Goal: Transaction & Acquisition: Purchase product/service

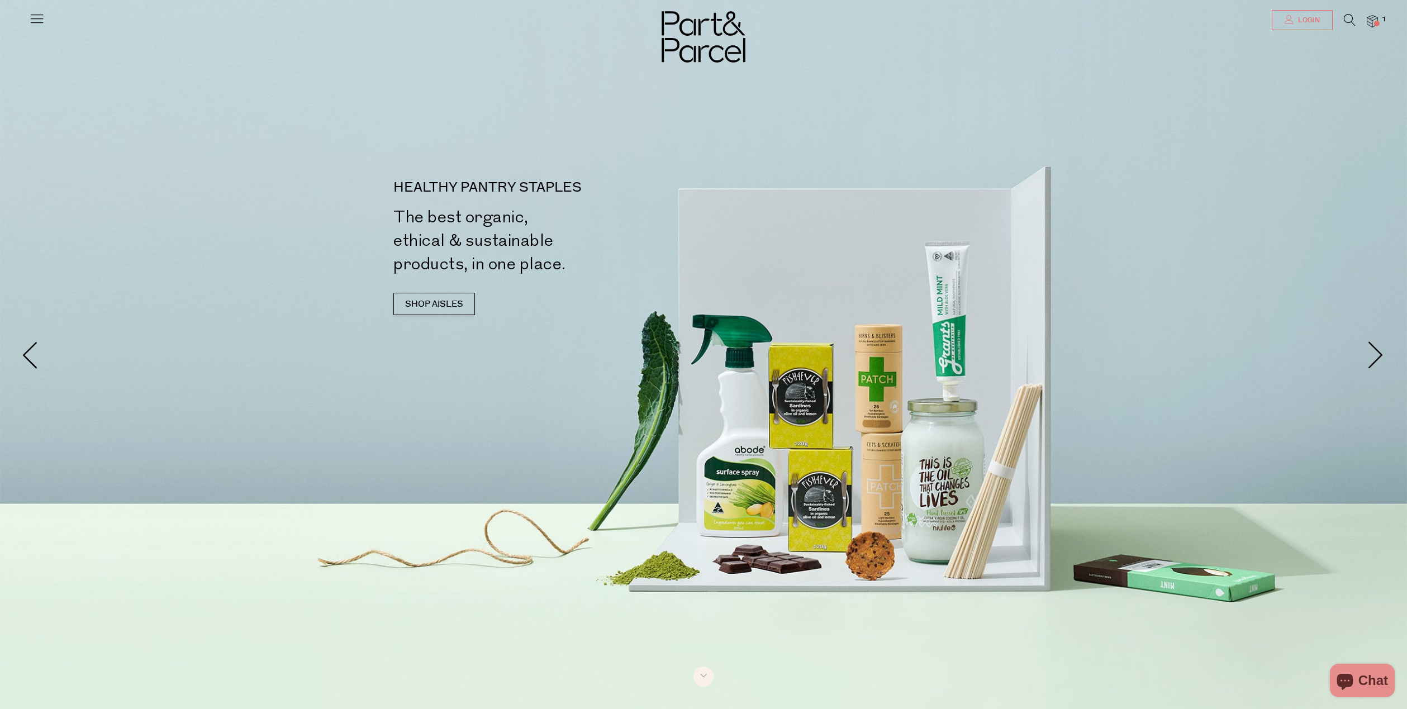
type input "[EMAIL_ADDRESS][DOMAIN_NAME]"
click at [1285, 22] on icon at bounding box center [1288, 19] width 9 height 9
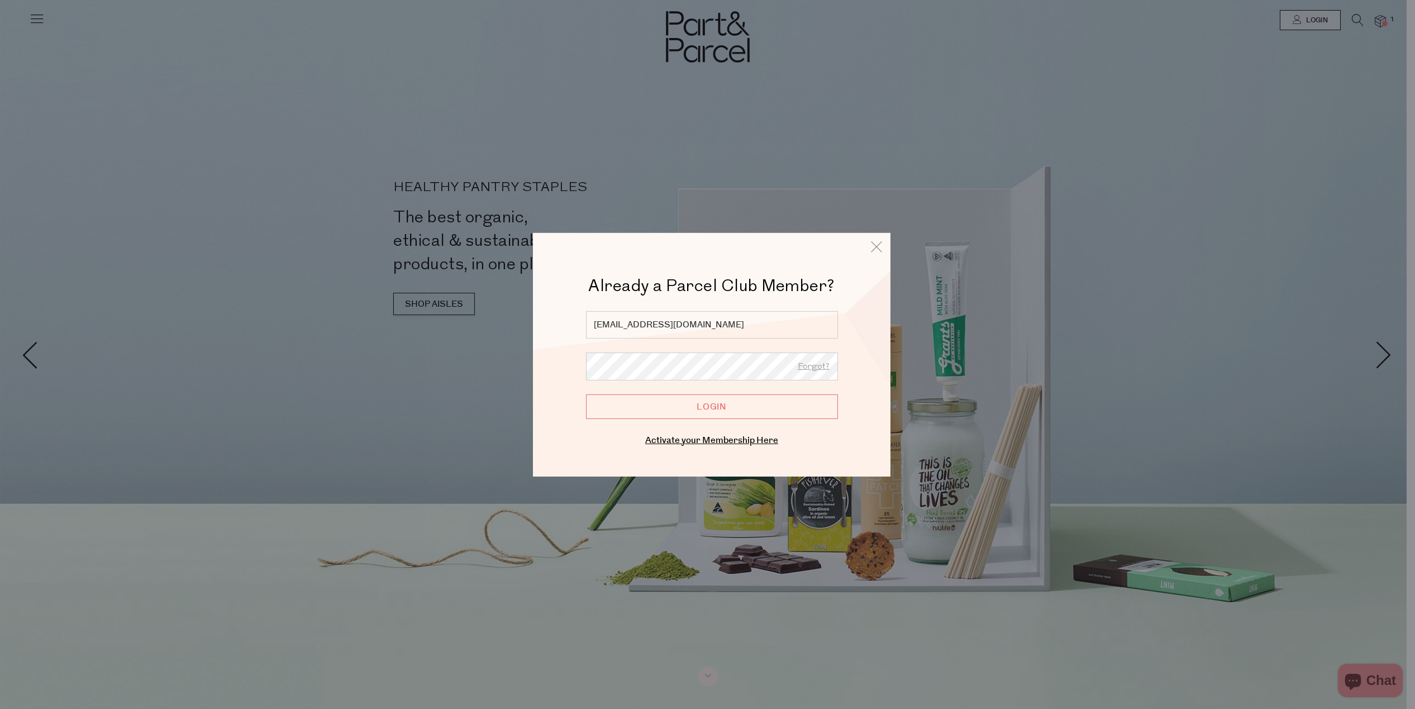
click at [805, 402] on input "Login" at bounding box center [712, 406] width 252 height 25
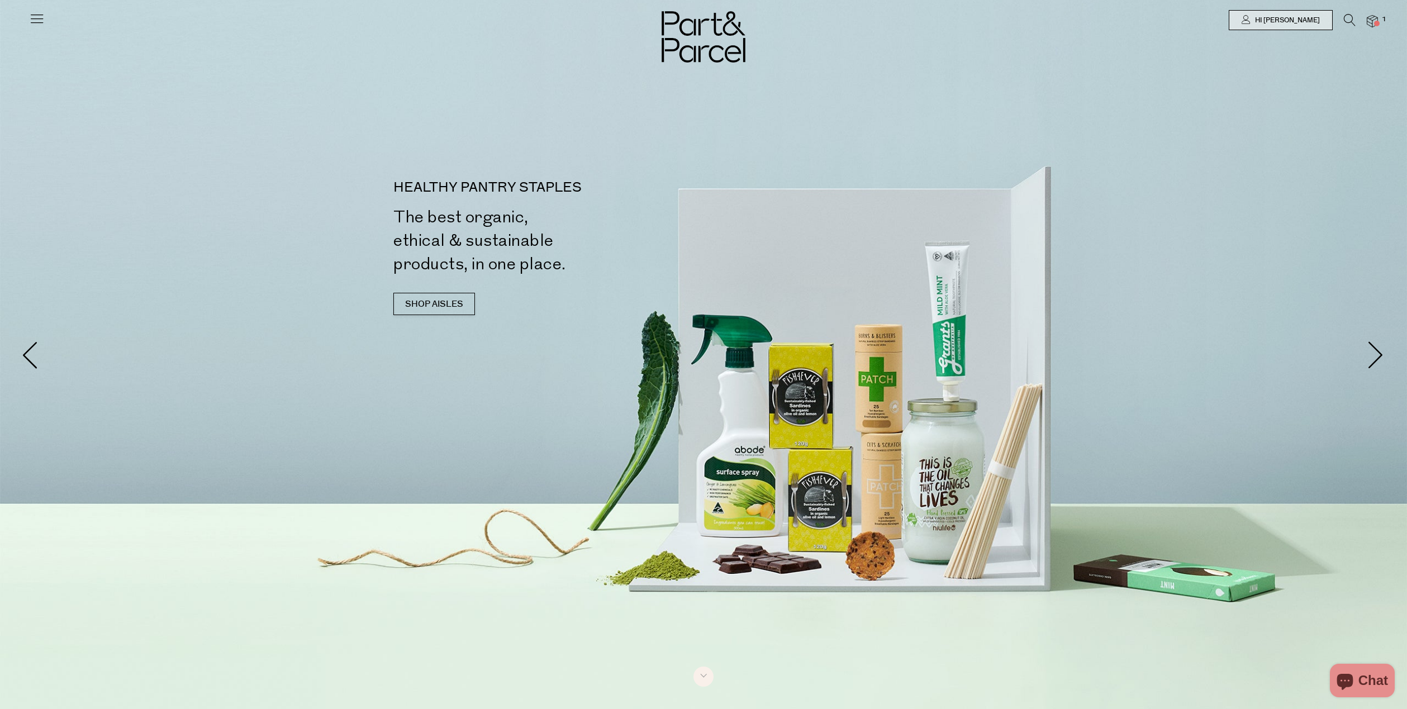
click at [39, 20] on icon at bounding box center [37, 19] width 16 height 16
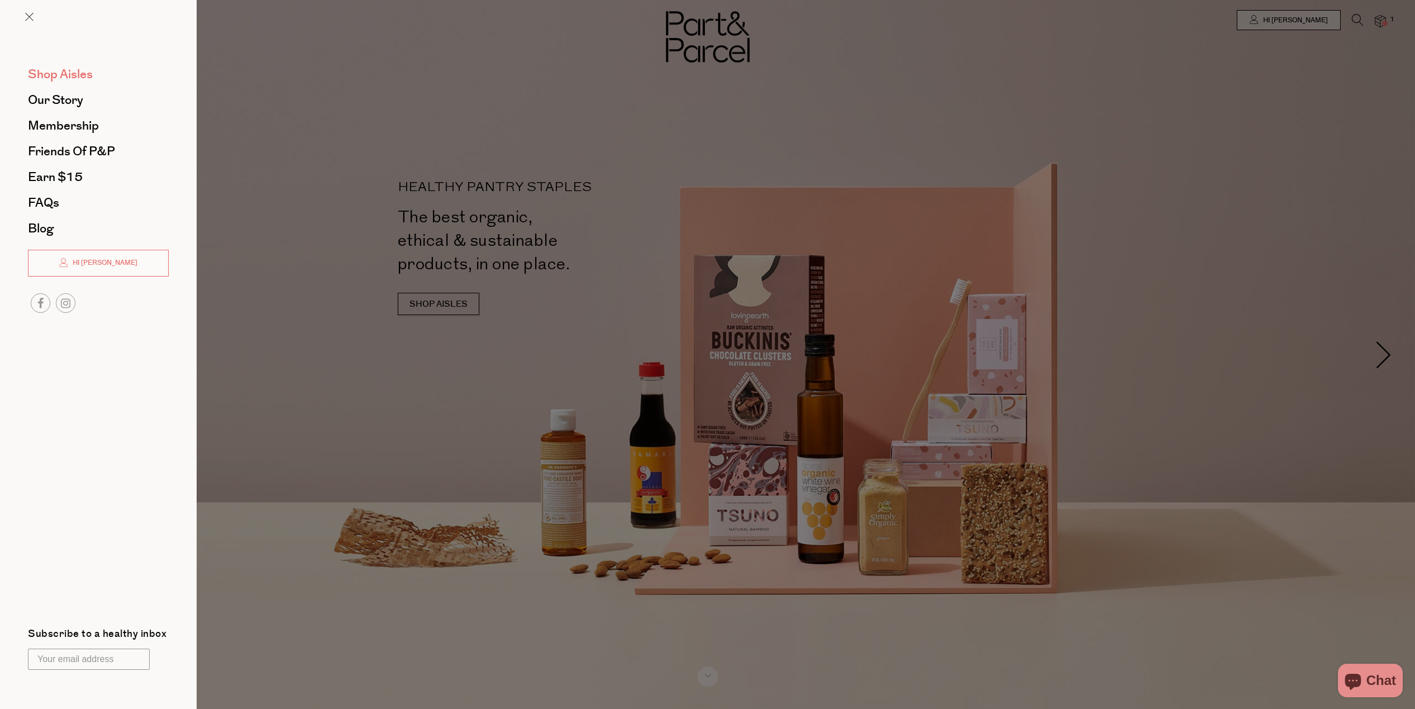
click at [49, 76] on span "Shop Aisles" at bounding box center [60, 74] width 65 height 18
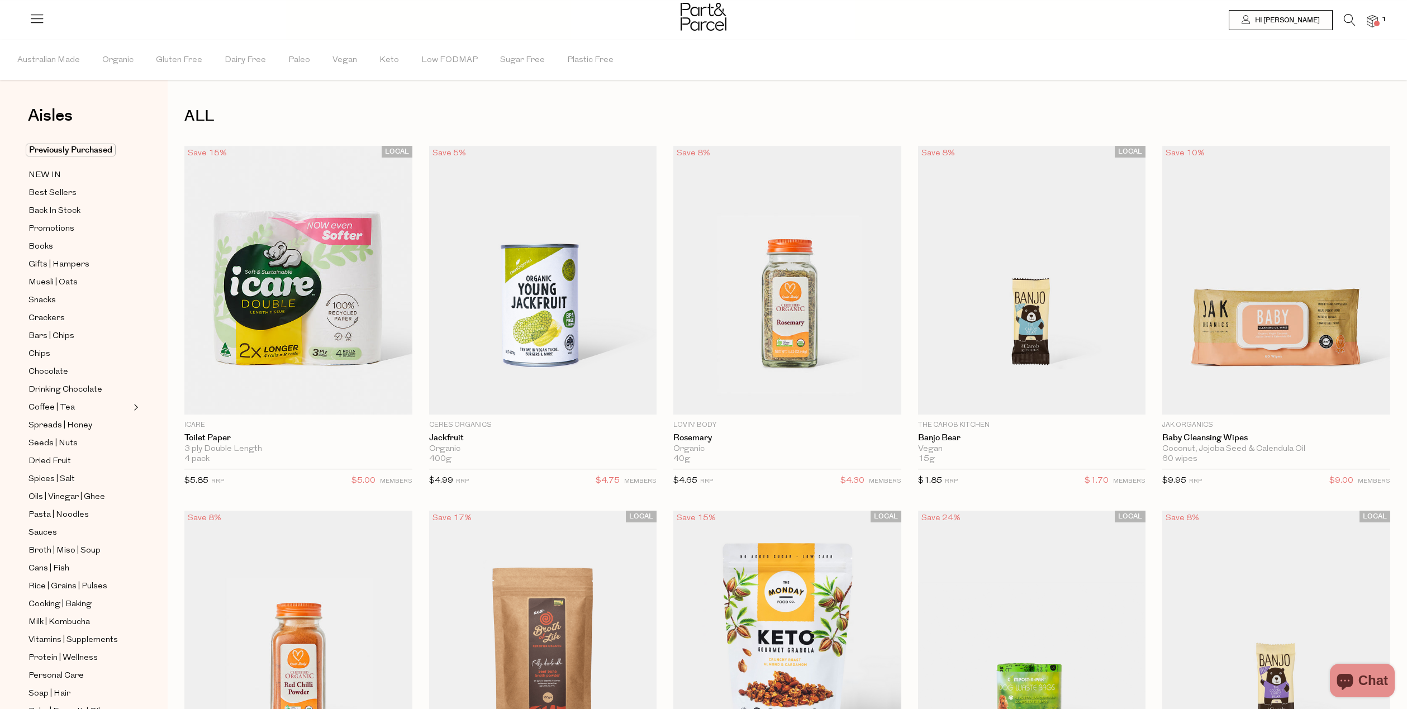
scroll to position [112, 0]
click at [49, 531] on span "Vitamins | Supplements" at bounding box center [72, 528] width 89 height 13
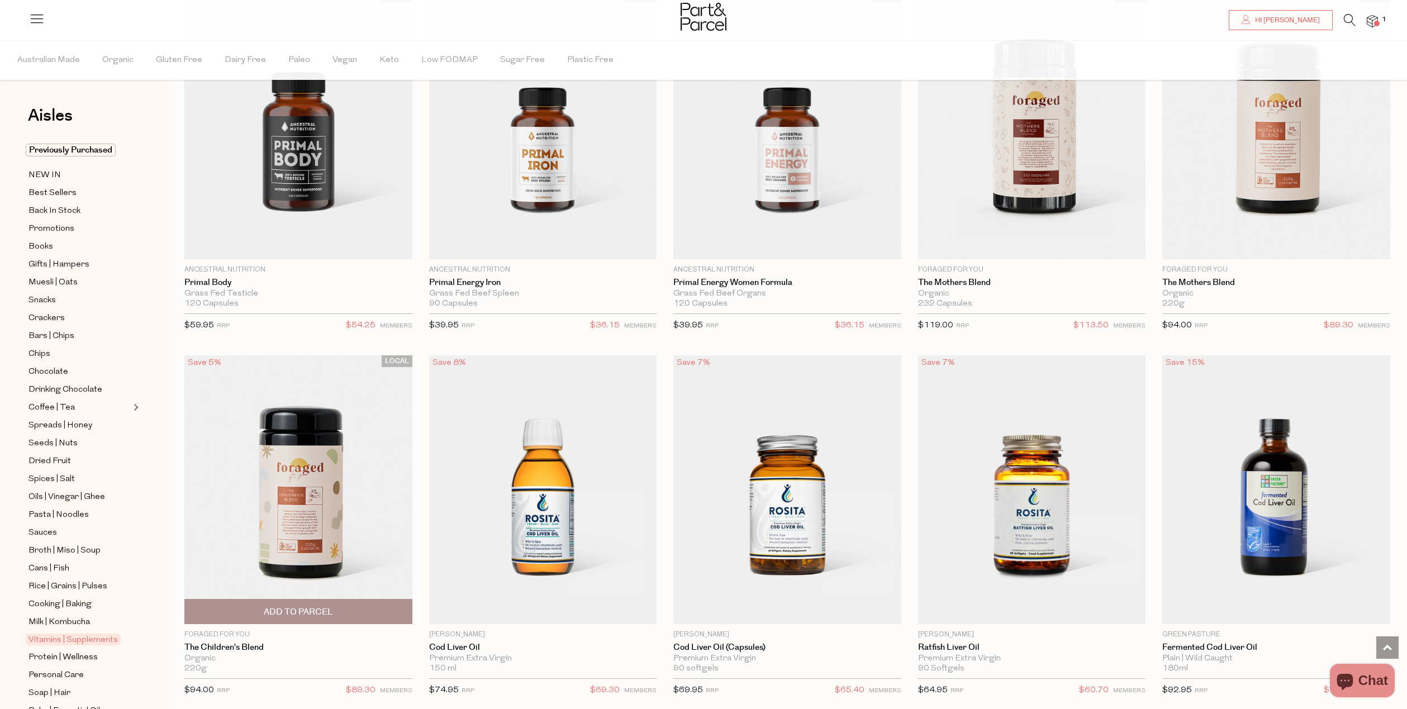
scroll to position [2794, 0]
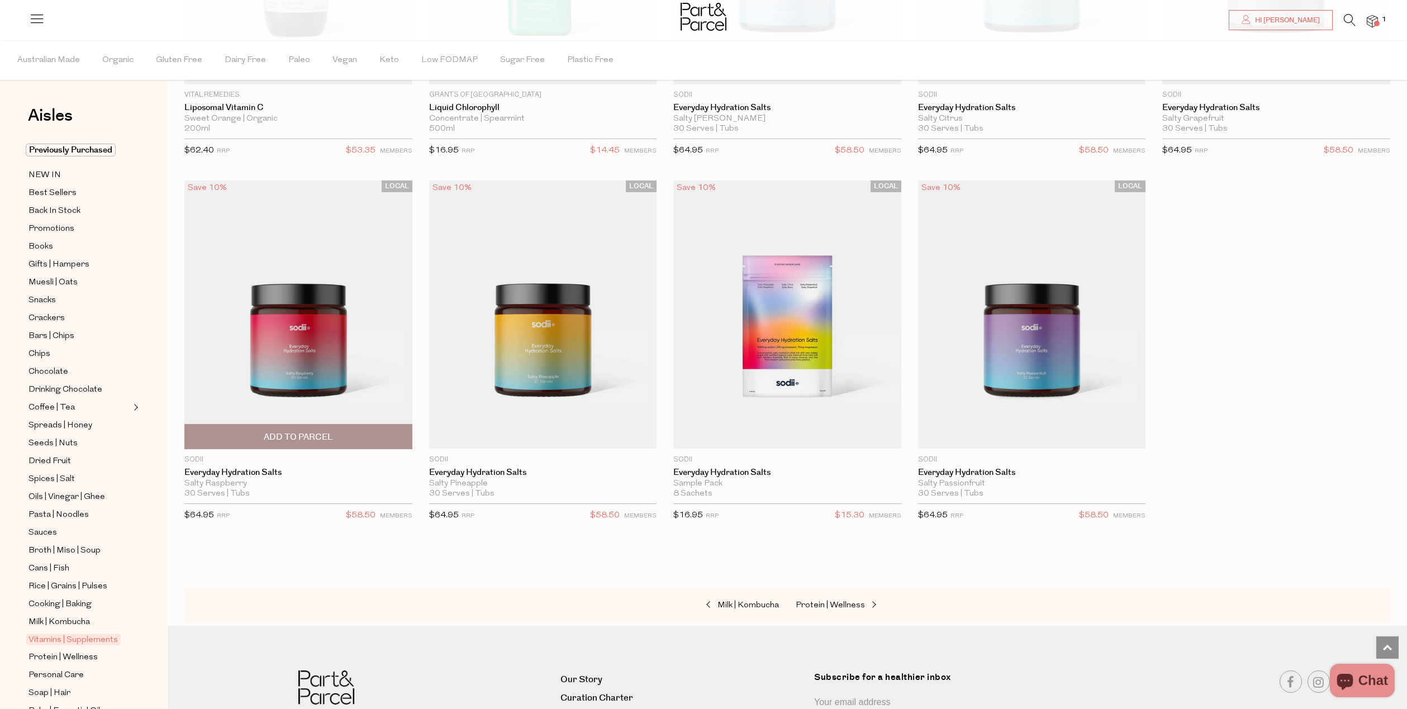
scroll to position [4128, 0]
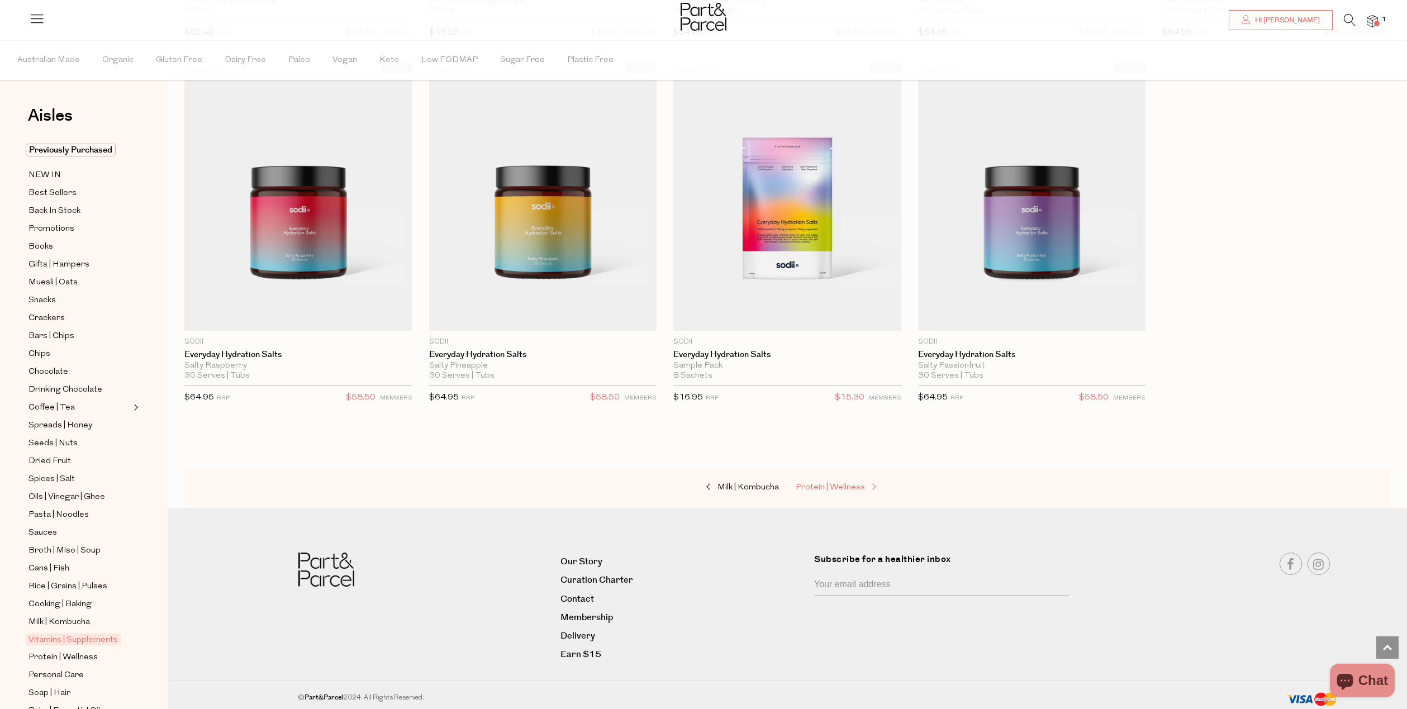
click at [853, 484] on span "Protein | Wellness" at bounding box center [830, 487] width 69 height 8
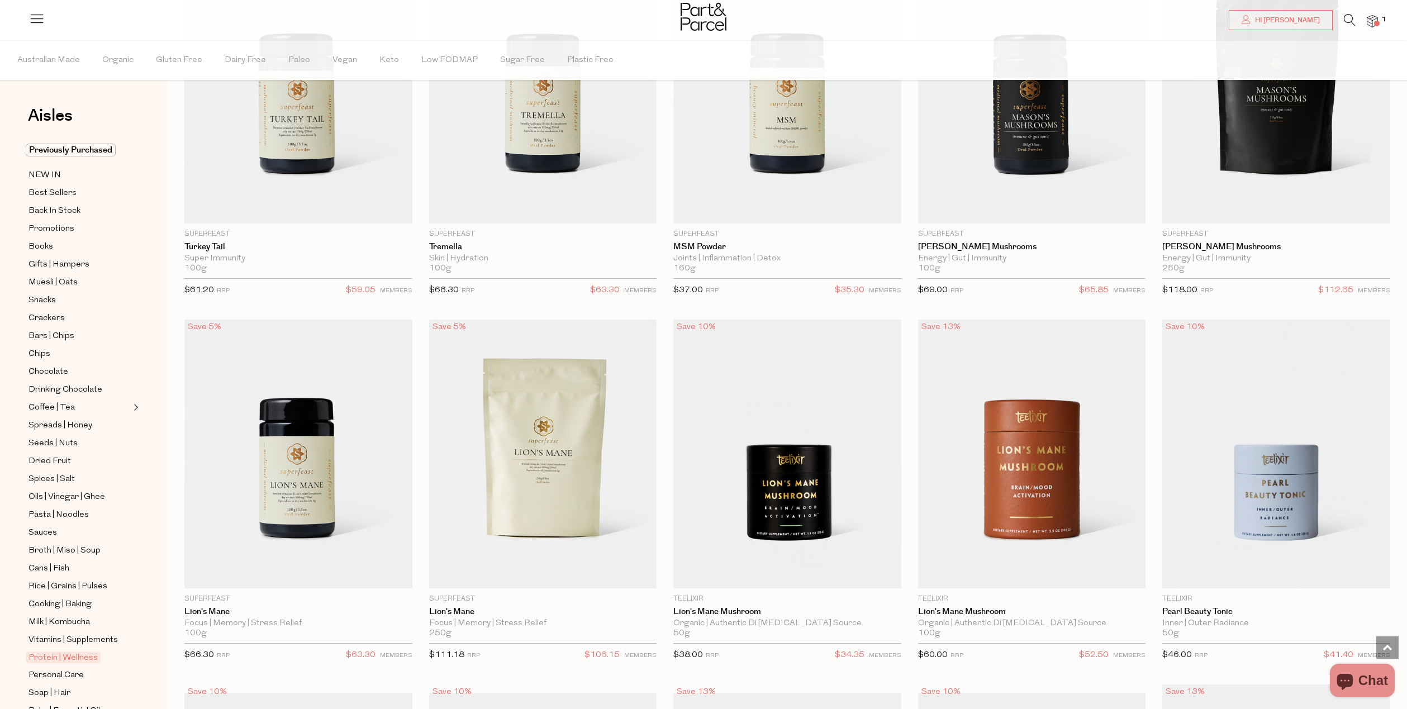
scroll to position [2663, 0]
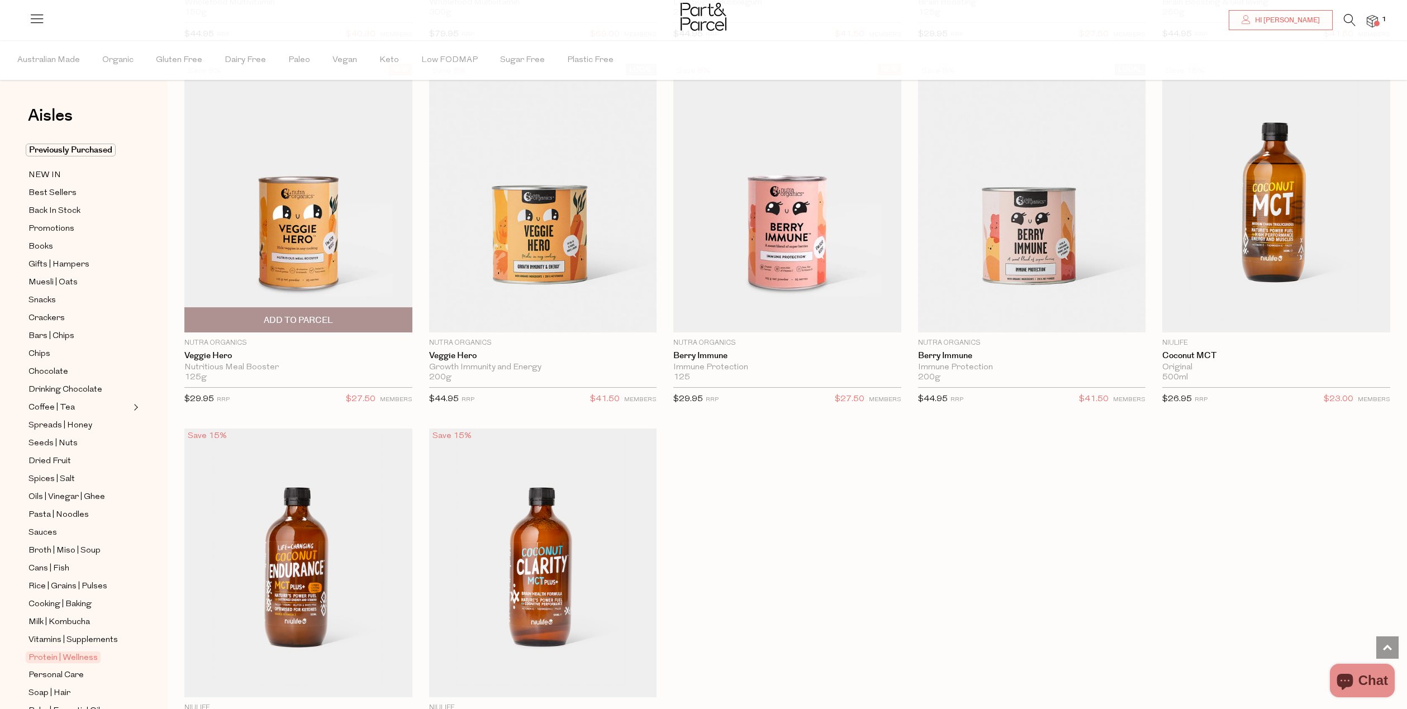
scroll to position [5786, 0]
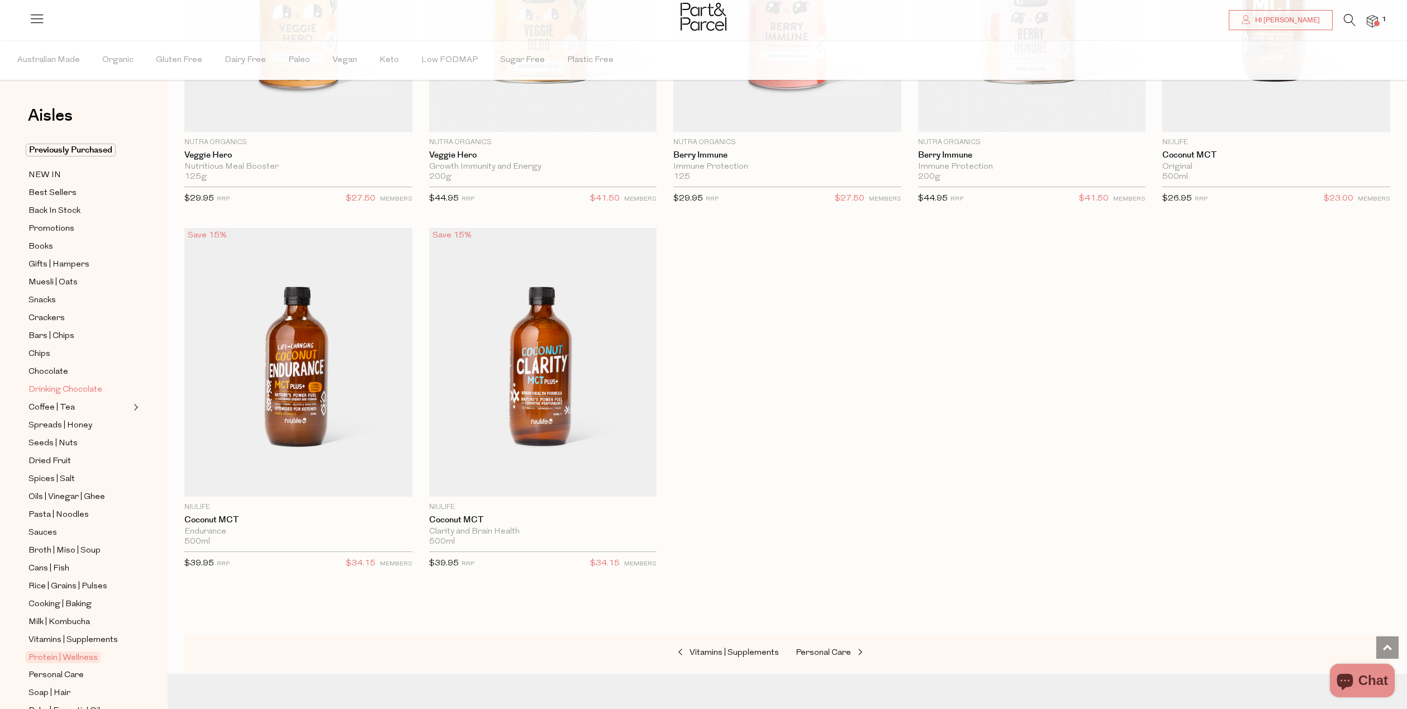
click at [90, 386] on span "Drinking Chocolate" at bounding box center [65, 389] width 74 height 13
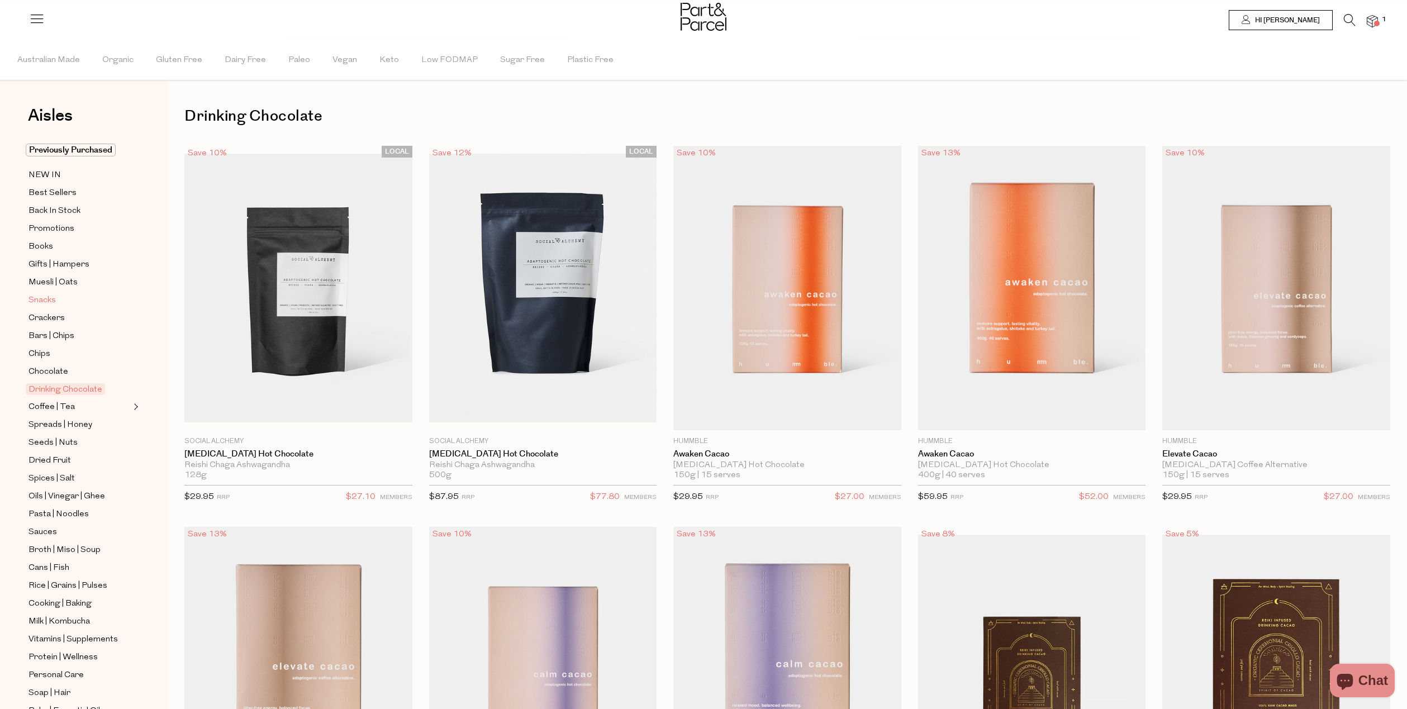
click at [49, 303] on span "Snacks" at bounding box center [41, 300] width 27 height 13
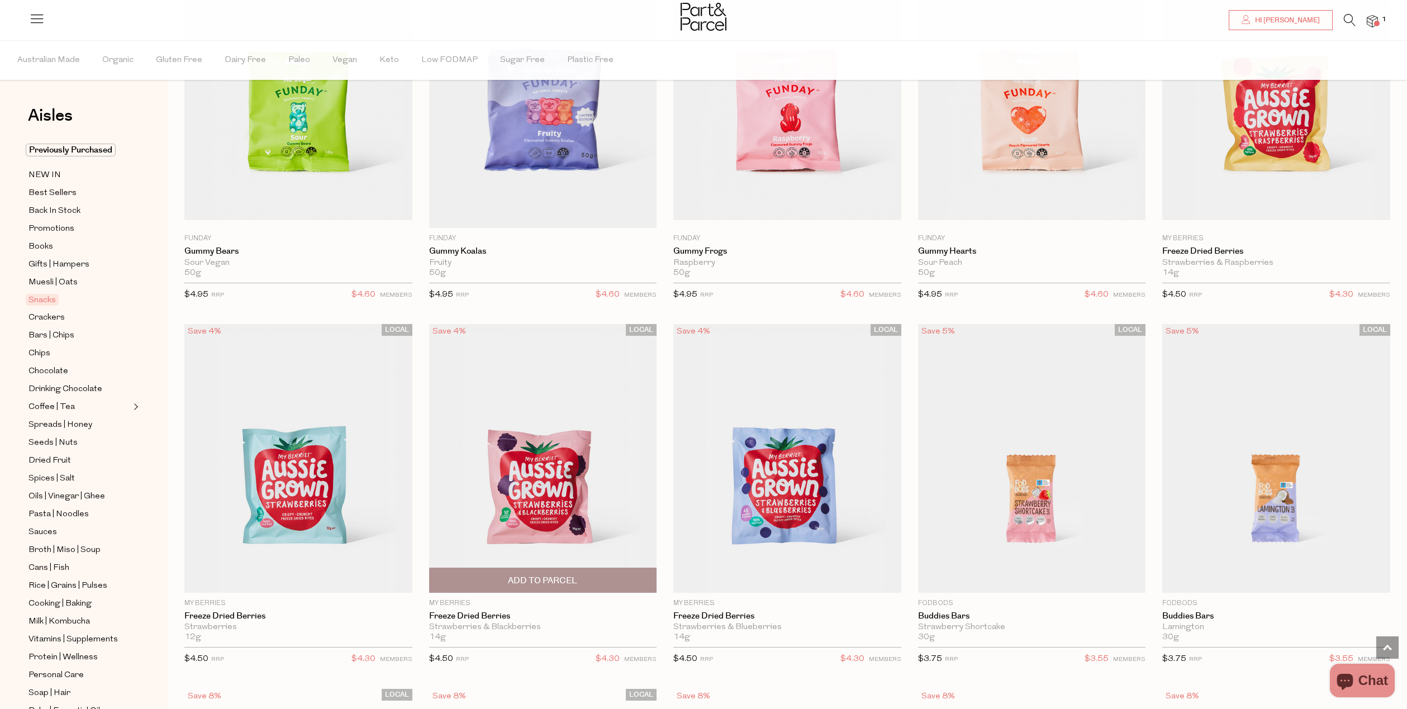
scroll to position [1691, 0]
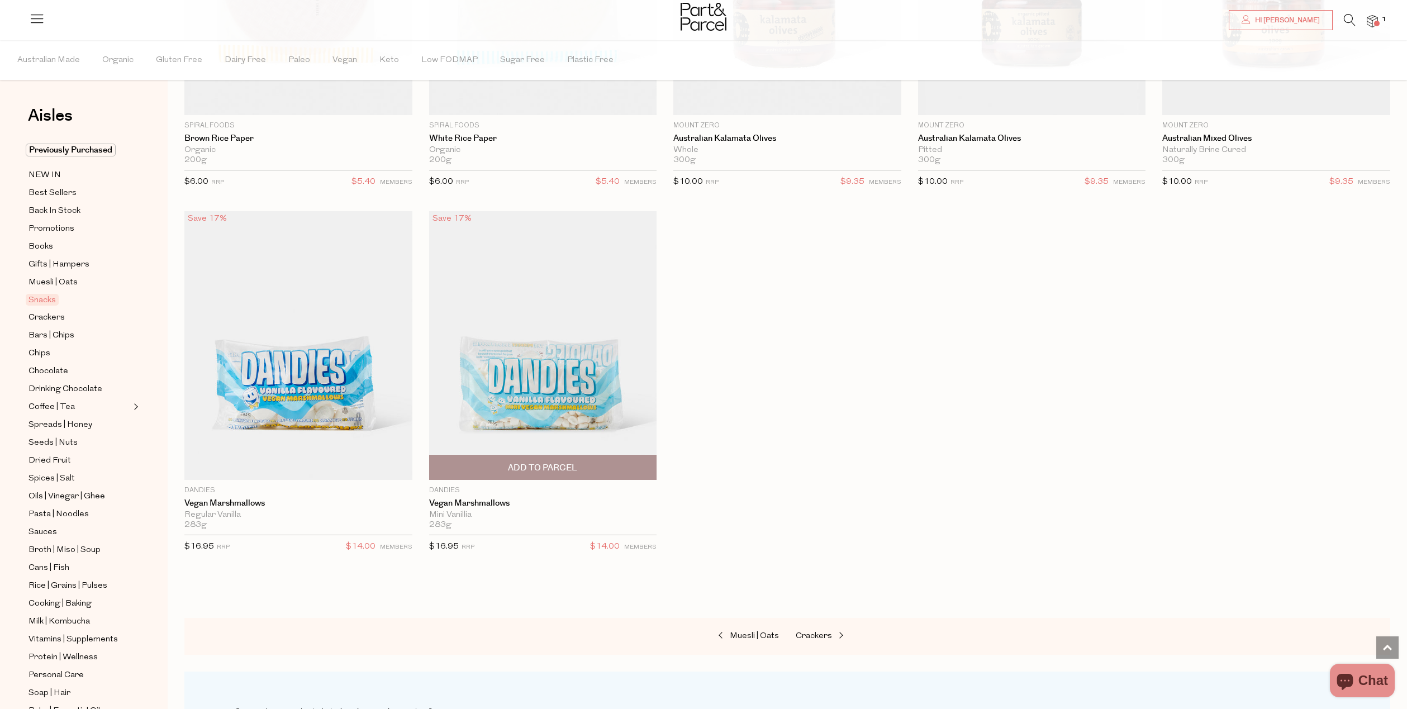
scroll to position [4959, 0]
